Goal: Task Accomplishment & Management: Manage account settings

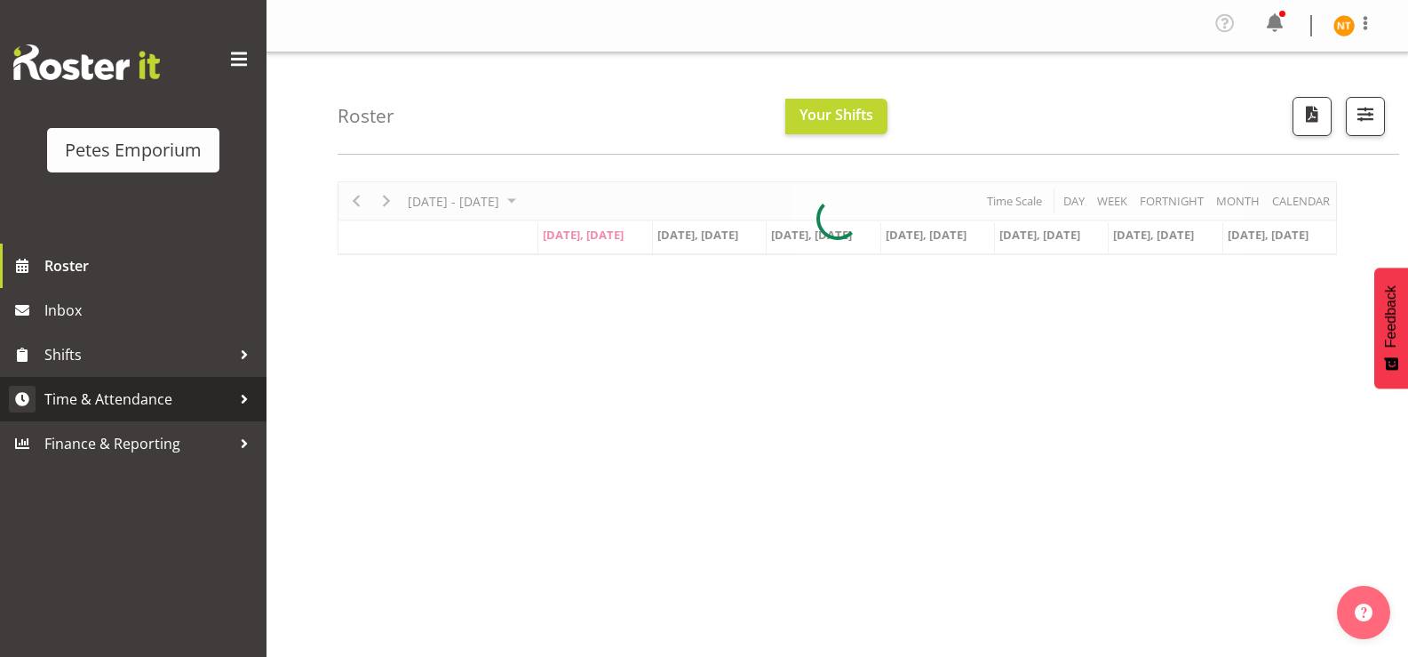
click at [92, 399] on span "Time & Attendance" at bounding box center [137, 399] width 187 height 27
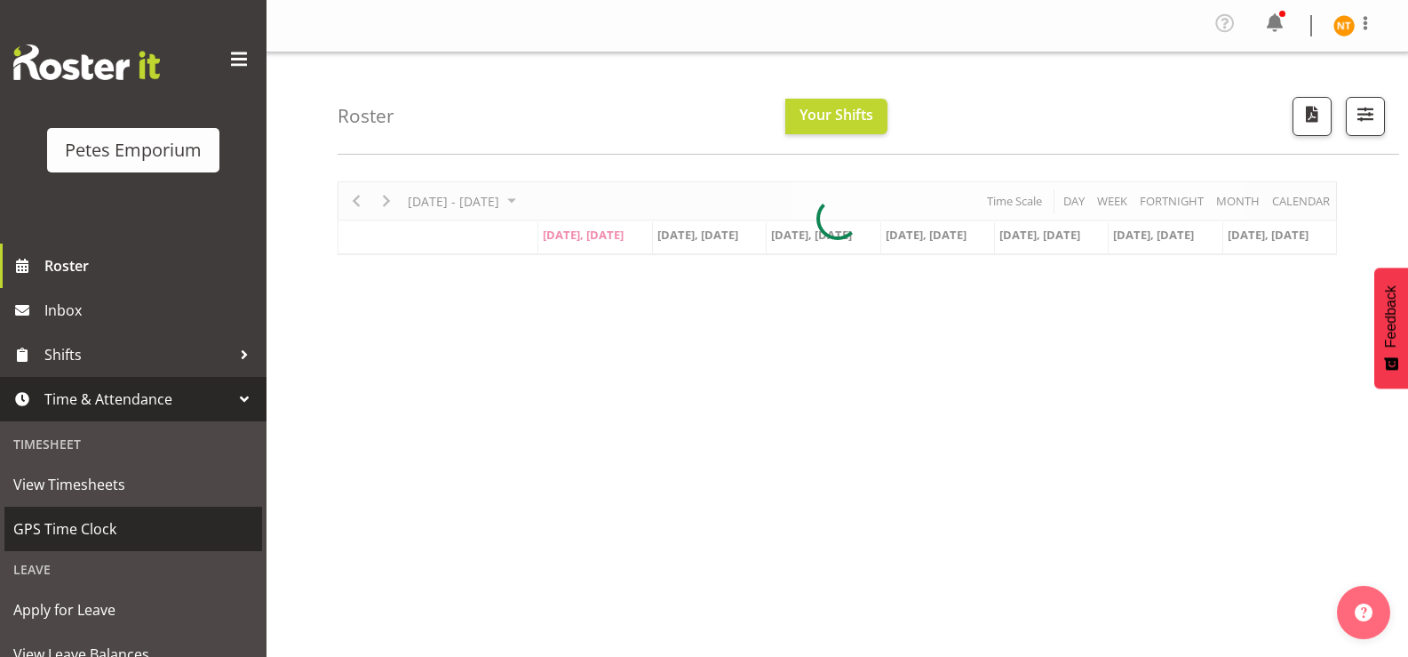
click at [75, 517] on span "GPS Time Clock" at bounding box center [133, 528] width 240 height 27
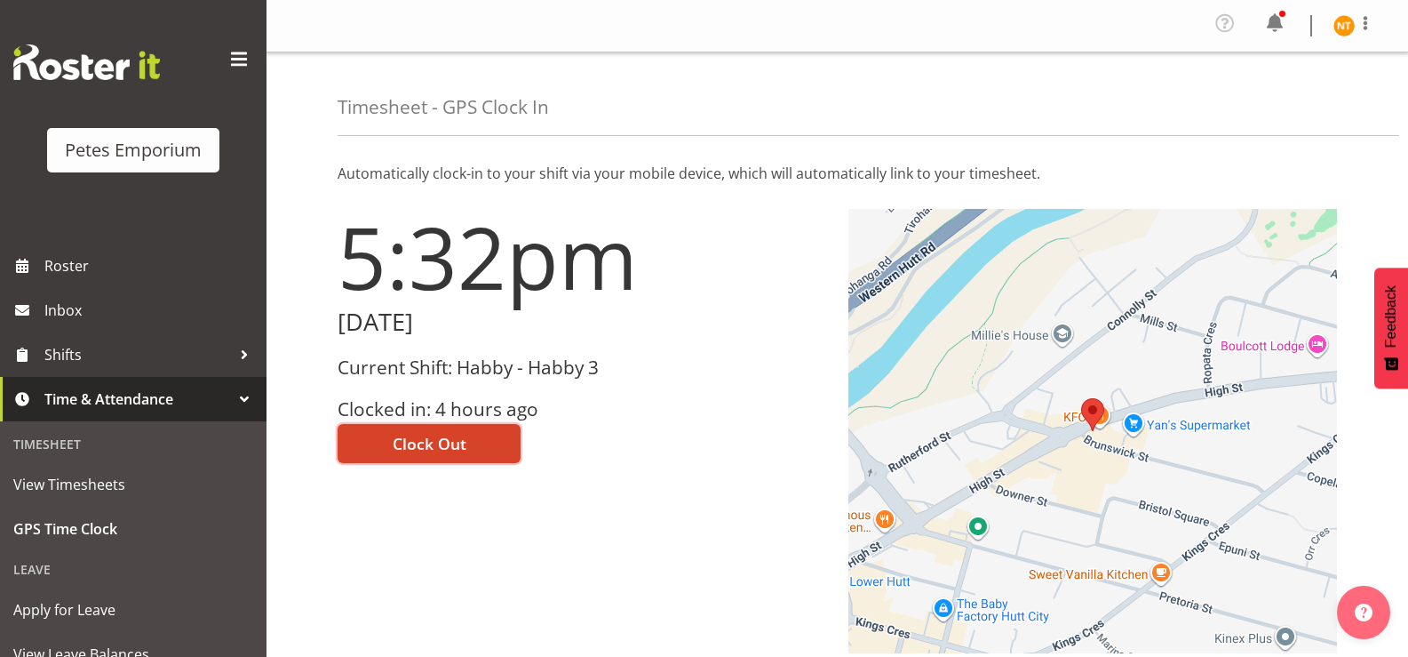
click at [448, 444] on span "Clock Out" at bounding box center [430, 443] width 74 height 23
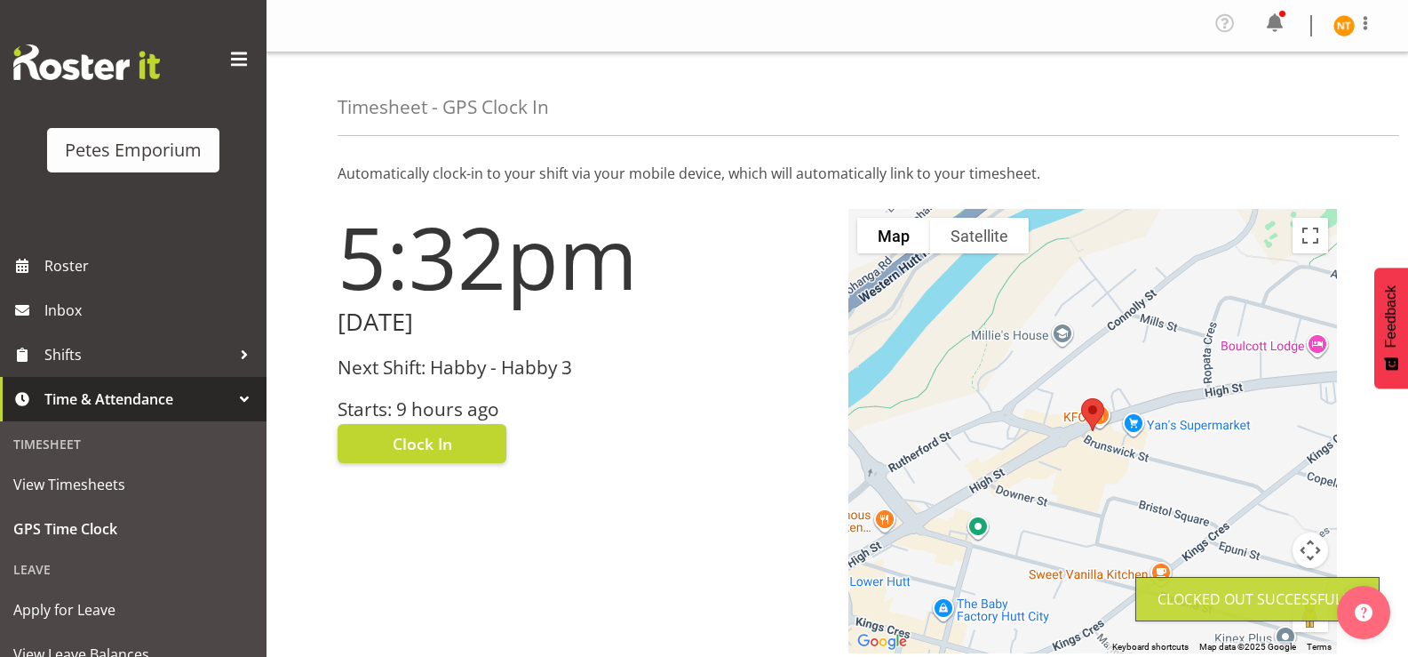
click at [1346, 25] on img at bounding box center [1343, 25] width 21 height 21
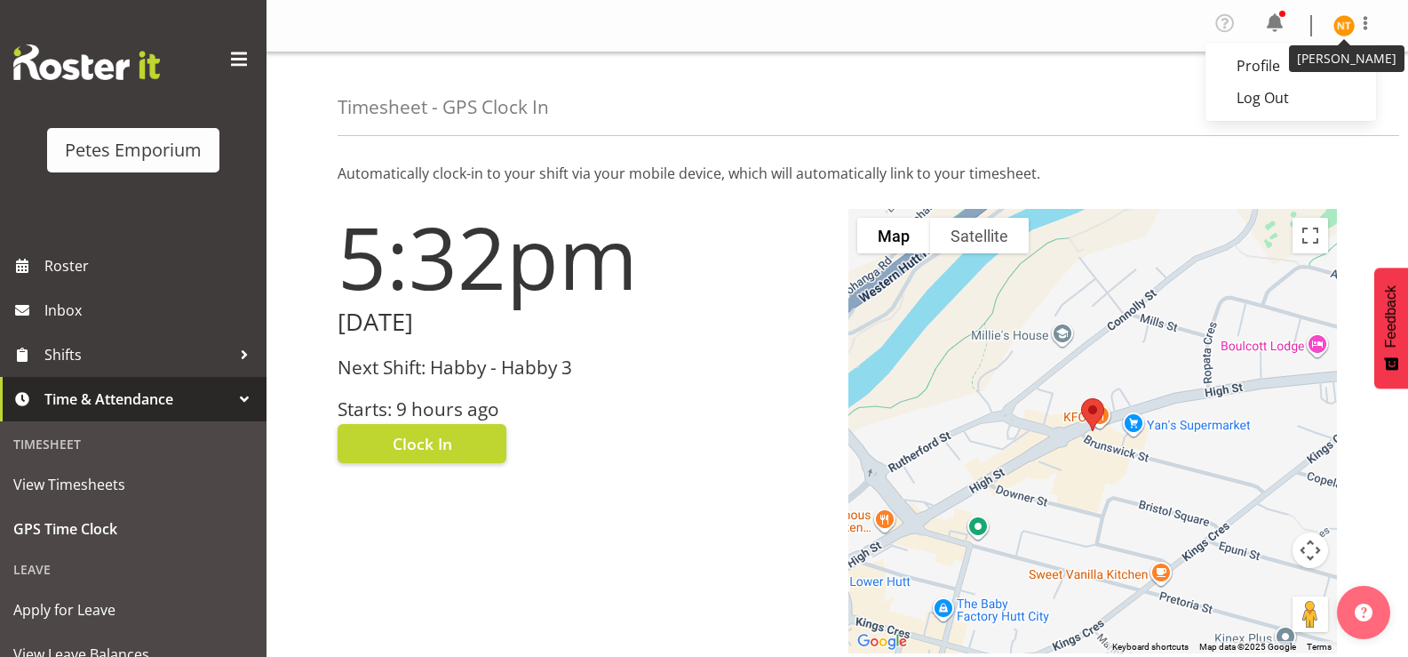
click at [1286, 125] on div "Timesheet - GPS Clock In" at bounding box center [869, 94] width 1062 height 84
click at [1262, 100] on div "Timesheet - GPS Clock In" at bounding box center [869, 94] width 1062 height 84
click at [1354, 29] on img at bounding box center [1343, 25] width 21 height 21
click at [1266, 105] on link "Log Out" at bounding box center [1291, 98] width 171 height 32
